Goal: Task Accomplishment & Management: Complete application form

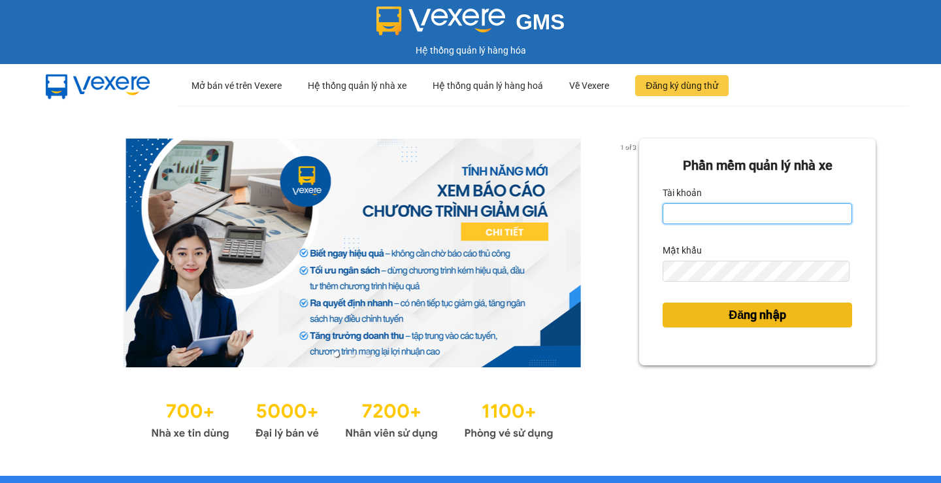
type input "phuoclongbaga.tuanhung"
click at [739, 311] on span "Đăng nhập" at bounding box center [756, 315] width 57 height 18
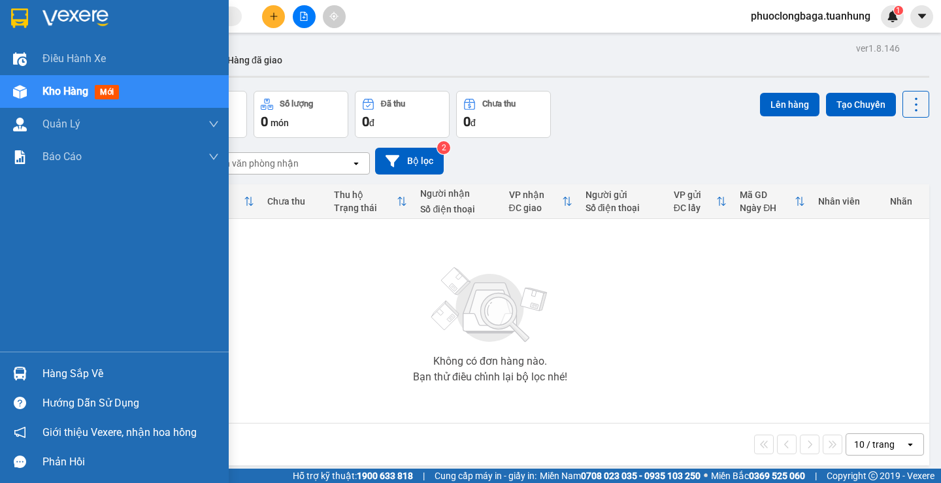
click at [53, 371] on div "Hàng sắp về" at bounding box center [130, 374] width 176 height 20
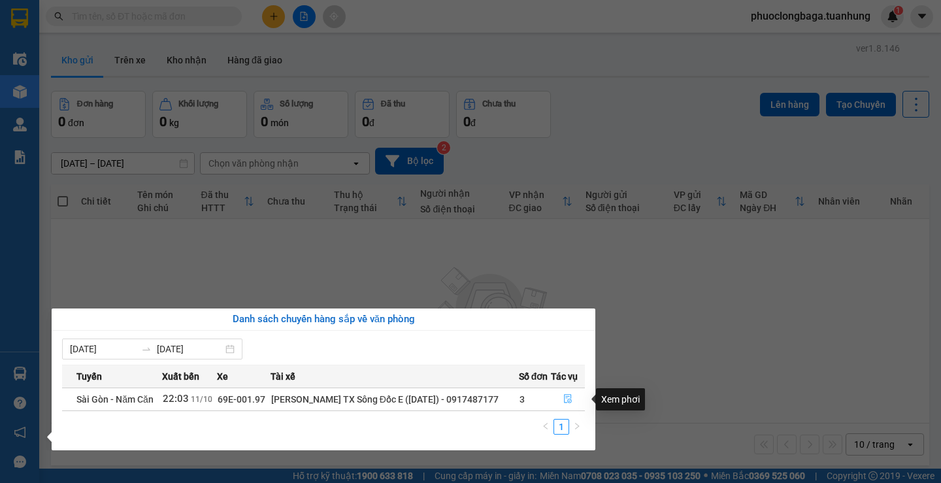
click at [572, 400] on icon "file-done" at bounding box center [567, 398] width 9 height 9
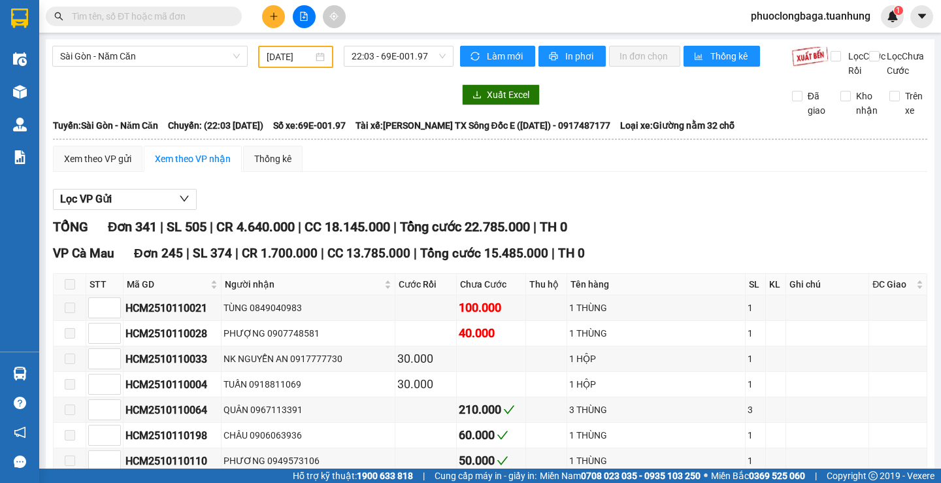
type input "11/10/2025"
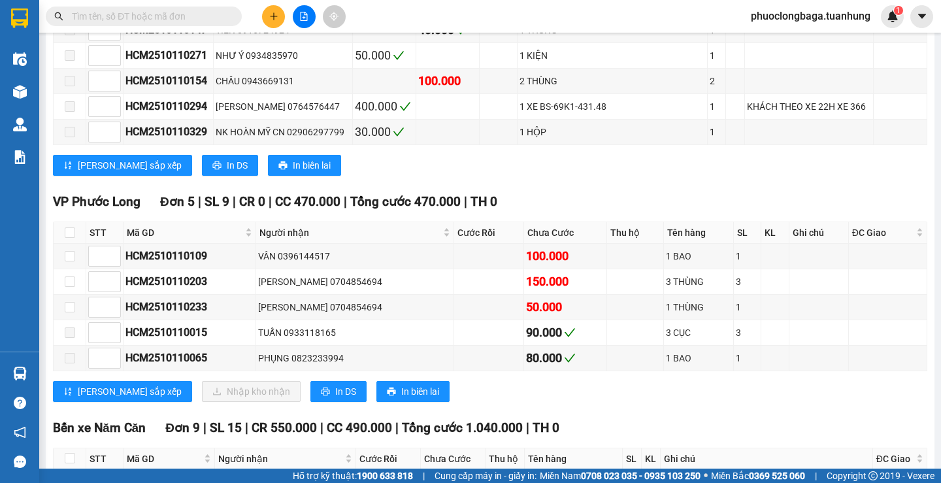
scroll to position [7790, 0]
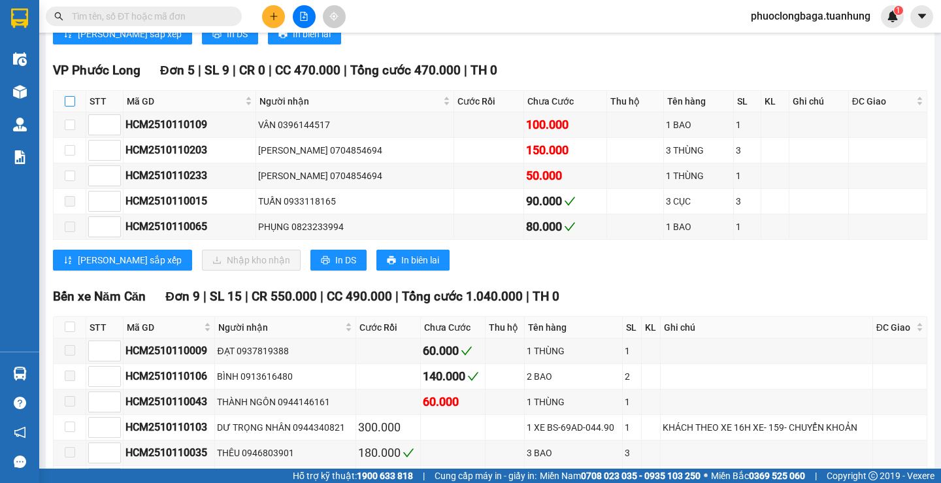
click at [69, 106] on input "checkbox" at bounding box center [70, 101] width 10 height 10
checkbox input "true"
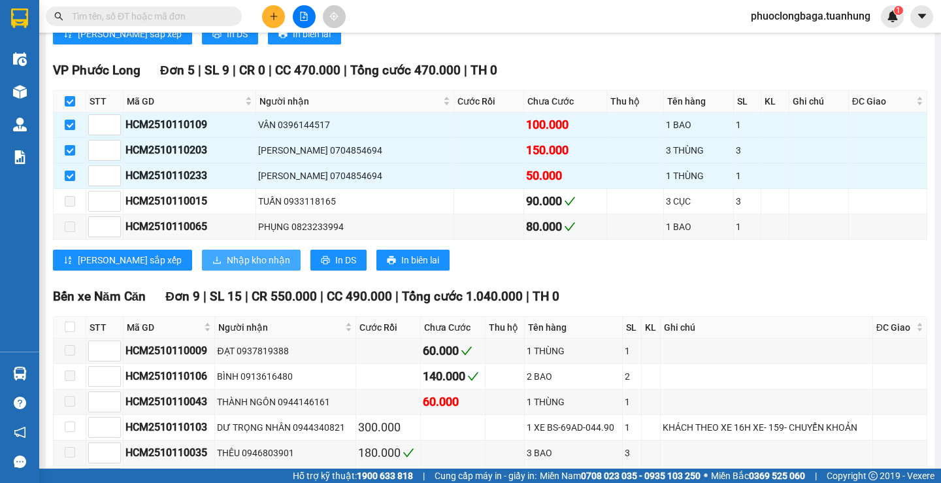
click at [227, 267] on span "Nhập kho nhận" at bounding box center [258, 260] width 63 height 14
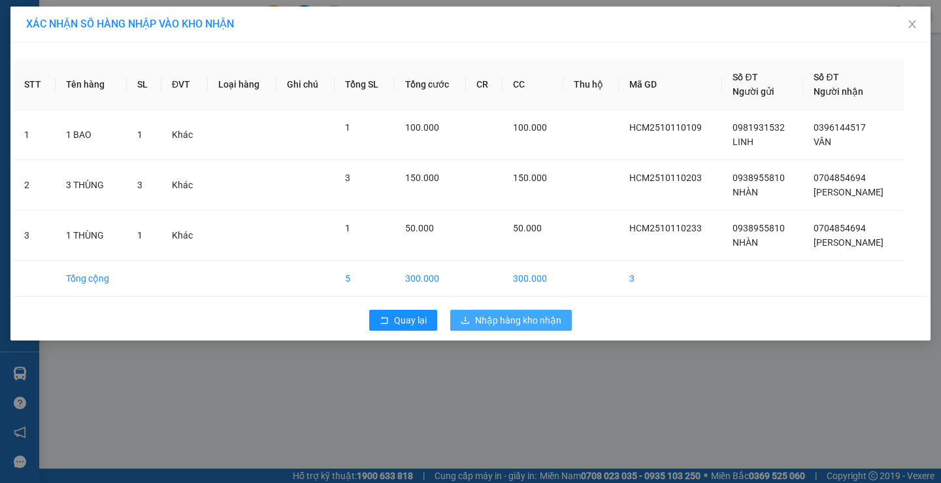
click at [502, 317] on span "Nhập hàng kho nhận" at bounding box center [518, 320] width 86 height 14
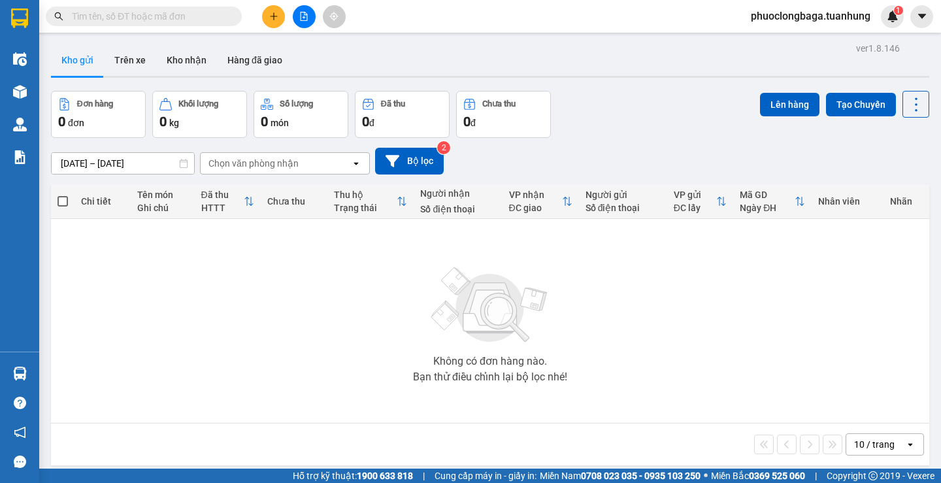
click at [129, 18] on input "text" at bounding box center [149, 16] width 154 height 14
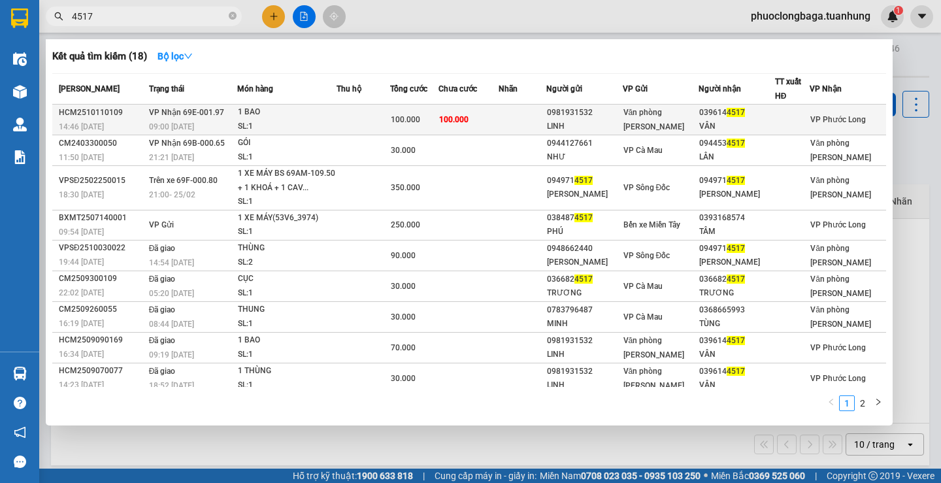
type input "4517"
click at [546, 118] on td at bounding box center [522, 120] width 48 height 31
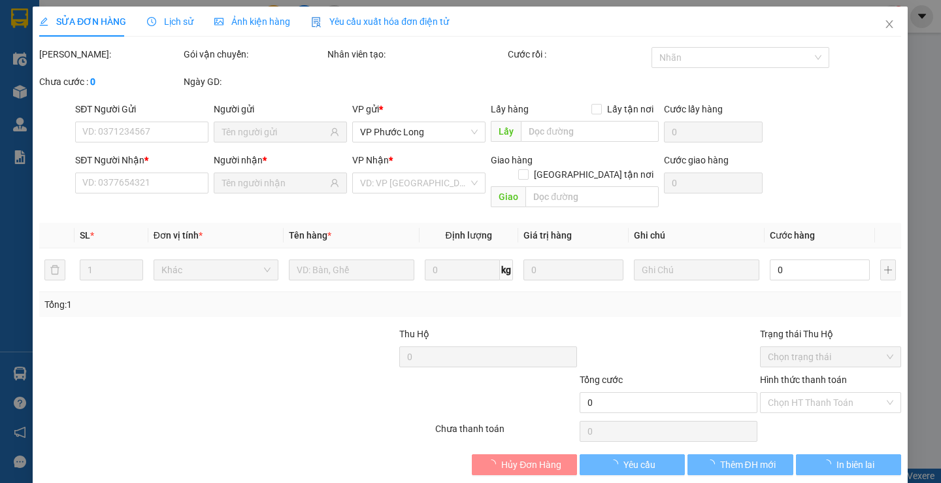
type input "0981931532"
type input "LINH"
type input "0396144517"
type input "VÂN"
type input "100.000"
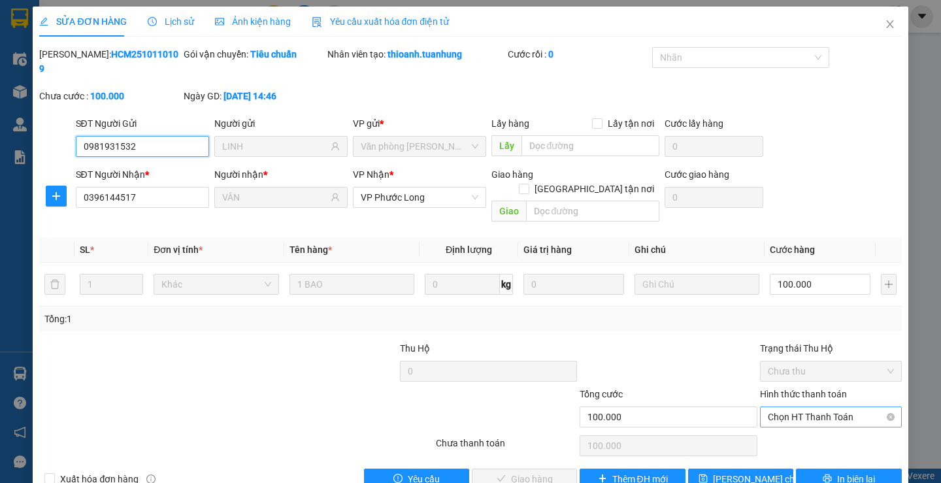
click at [809, 407] on span "Chọn HT Thanh Toán" at bounding box center [830, 417] width 126 height 20
click at [802, 415] on div "Tại văn phòng" at bounding box center [822, 414] width 124 height 14
type input "0"
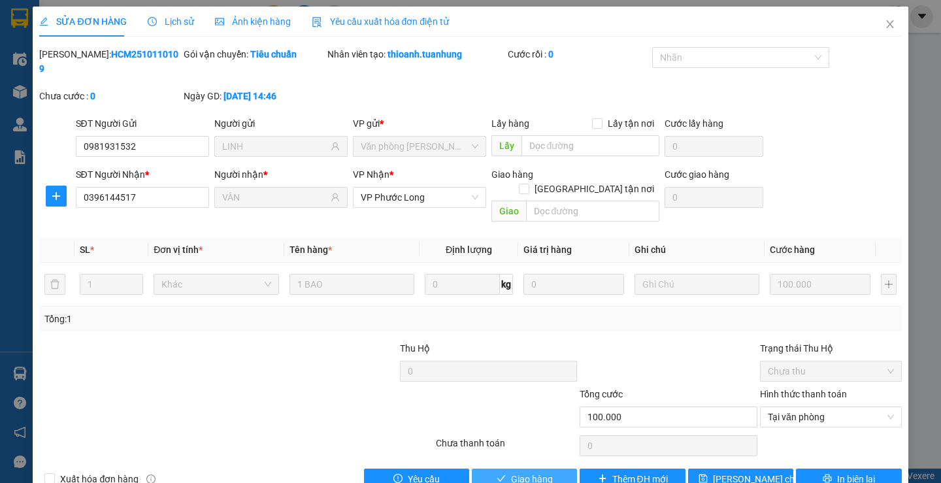
click at [519, 472] on span "Giao hàng" at bounding box center [532, 479] width 42 height 14
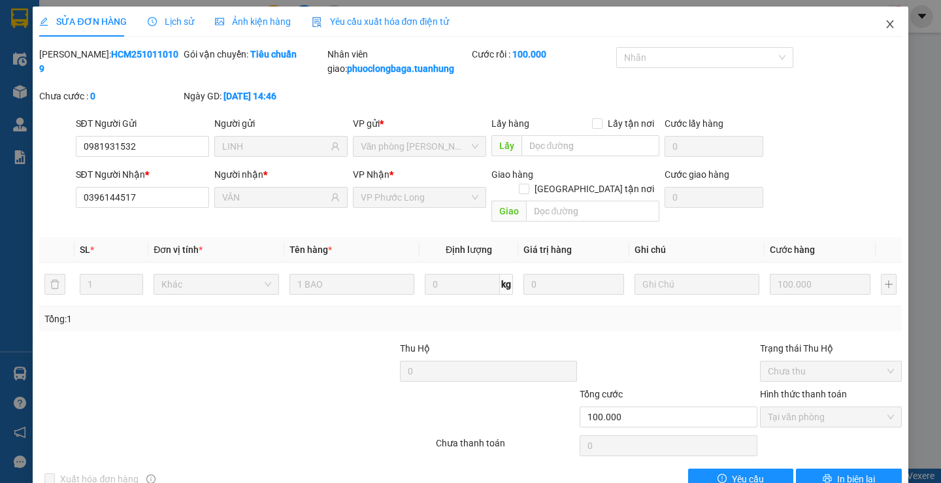
click at [884, 20] on icon "close" at bounding box center [889, 24] width 10 height 10
